Goal: Information Seeking & Learning: Learn about a topic

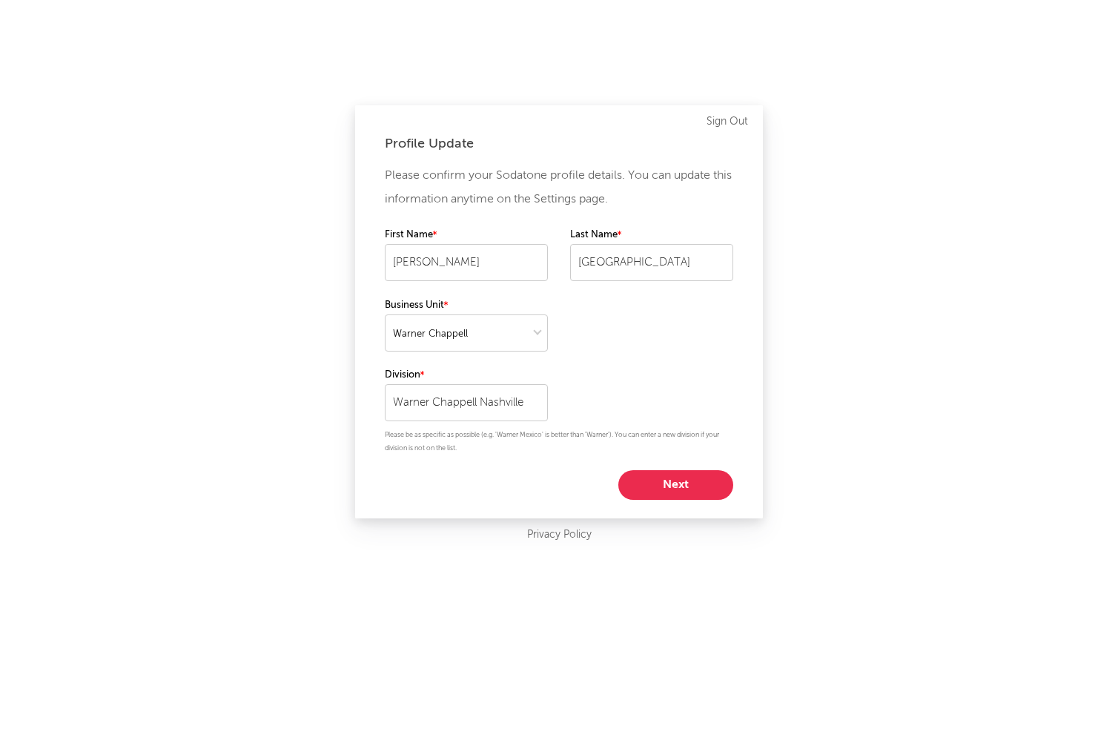
select select "warner_chappell"
click at [674, 484] on button "Next" at bounding box center [676, 485] width 115 height 30
select select "director_vp"
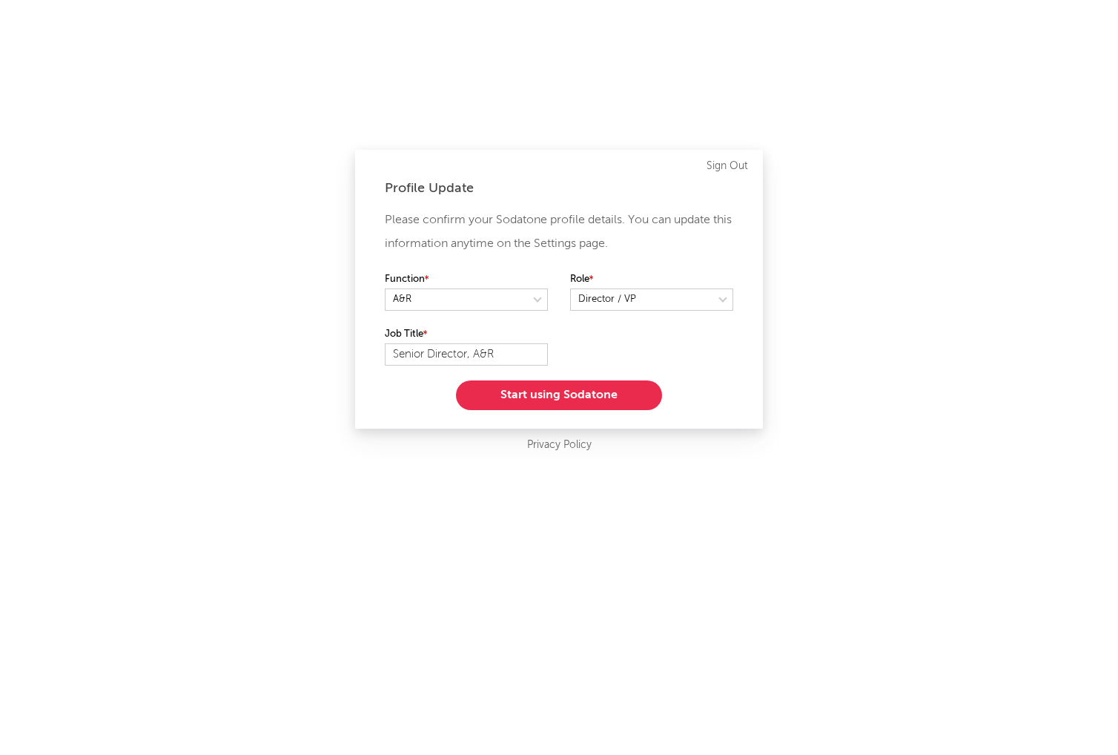
click at [577, 392] on button "Start using Sodatone" at bounding box center [559, 395] width 206 height 30
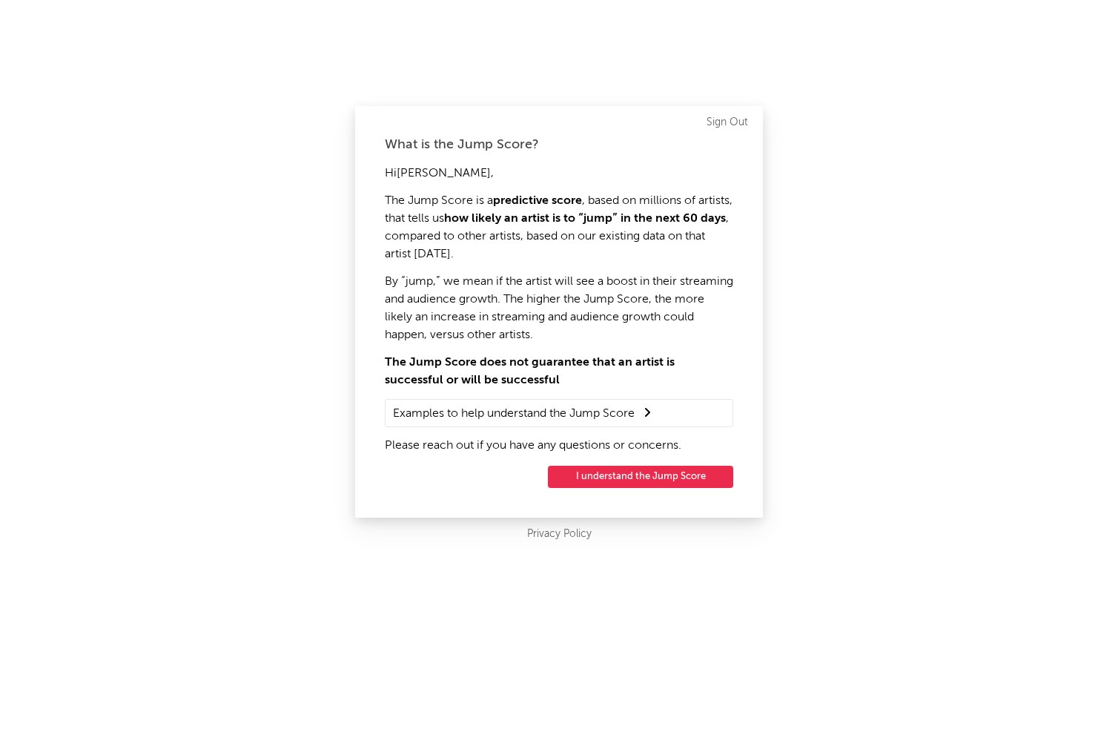
click at [632, 475] on button "I understand the Jump Score" at bounding box center [640, 477] width 185 height 22
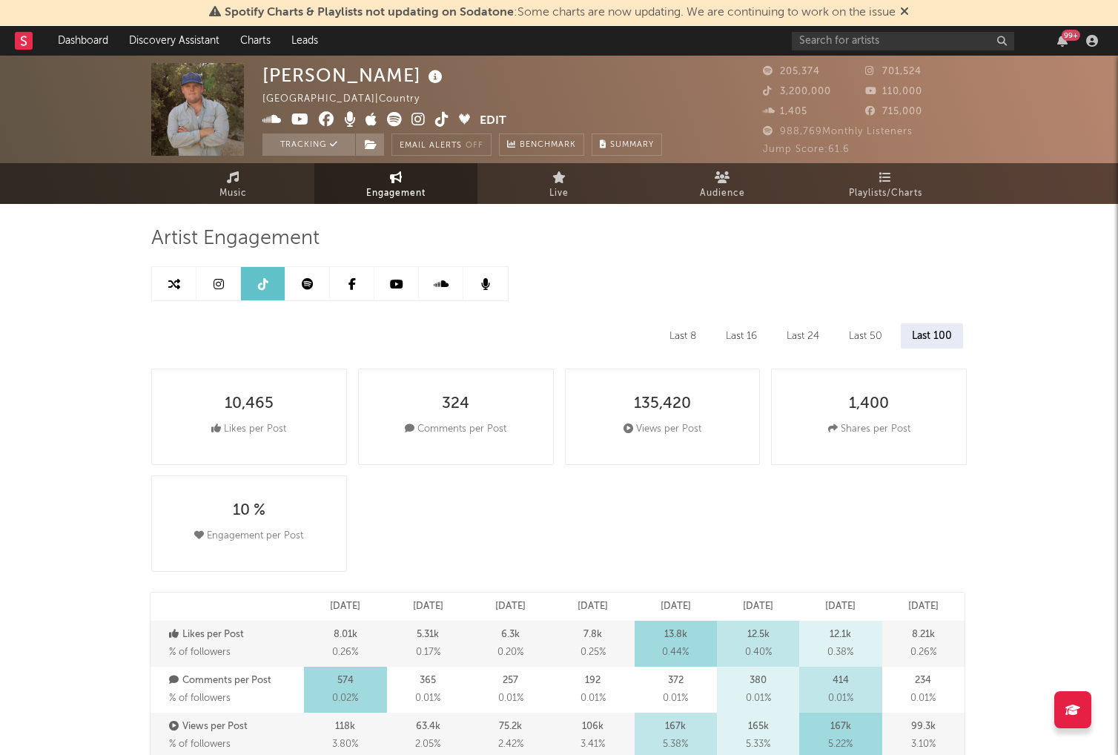
select select "6m"
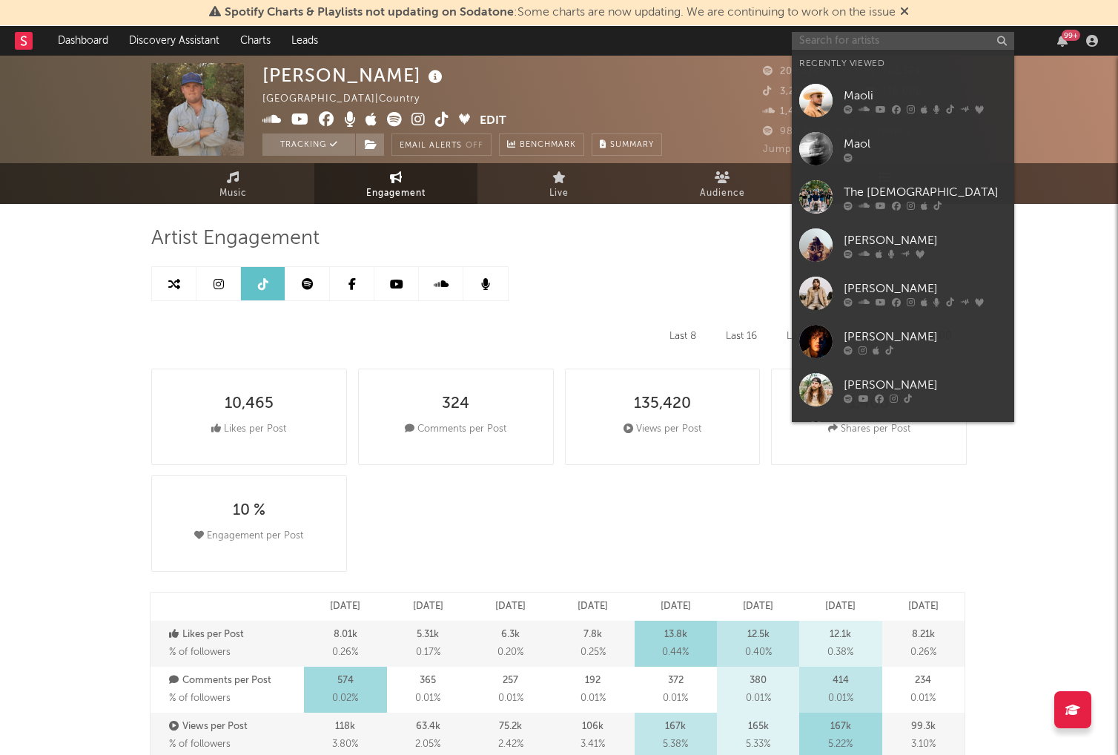
click at [833, 41] on input "text" at bounding box center [903, 41] width 222 height 19
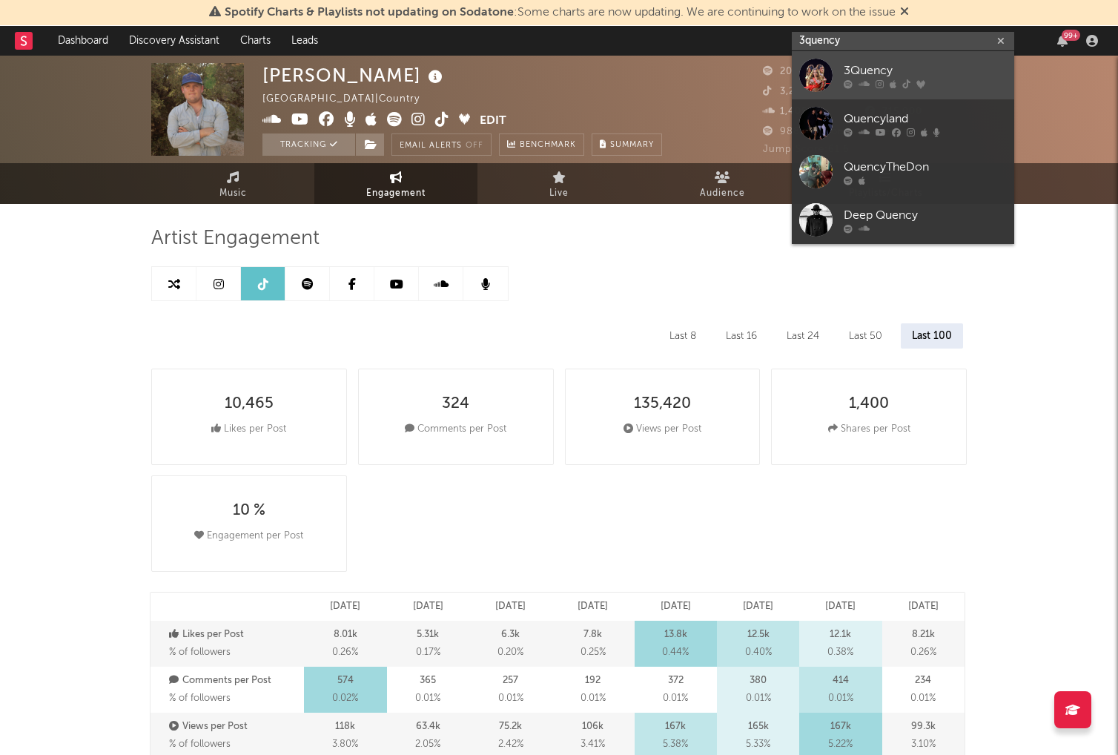
type input "3quency"
click at [817, 70] on div at bounding box center [815, 75] width 33 height 33
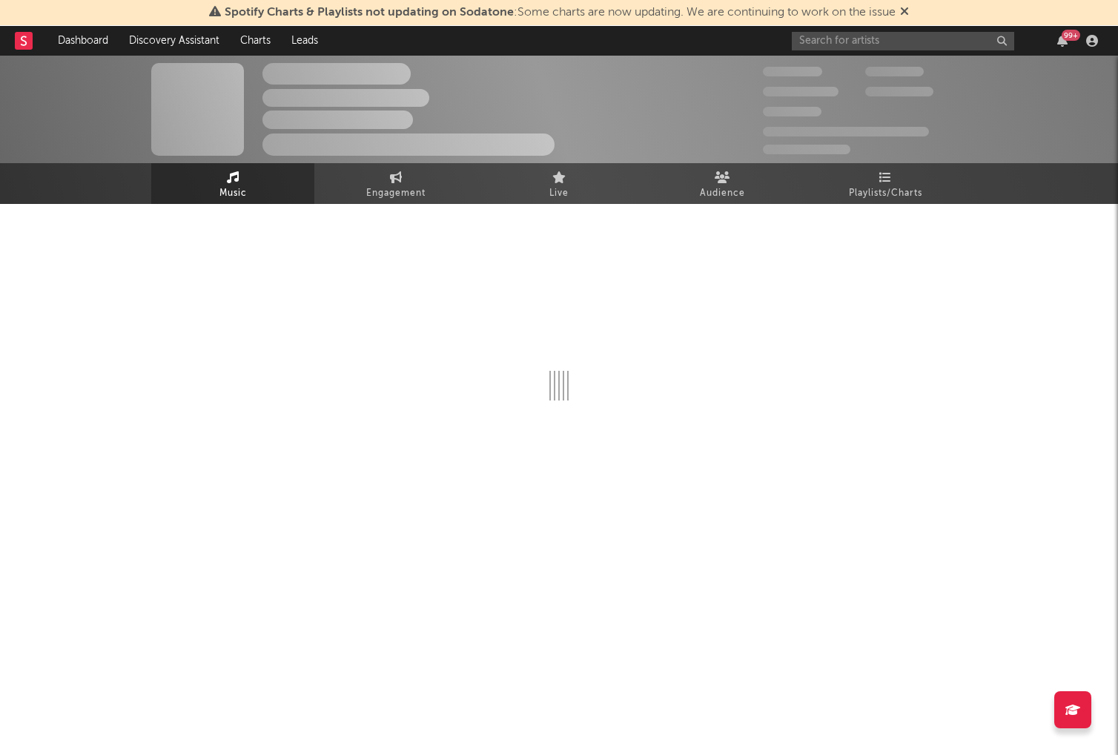
select select "1w"
